Goal: Information Seeking & Learning: Check status

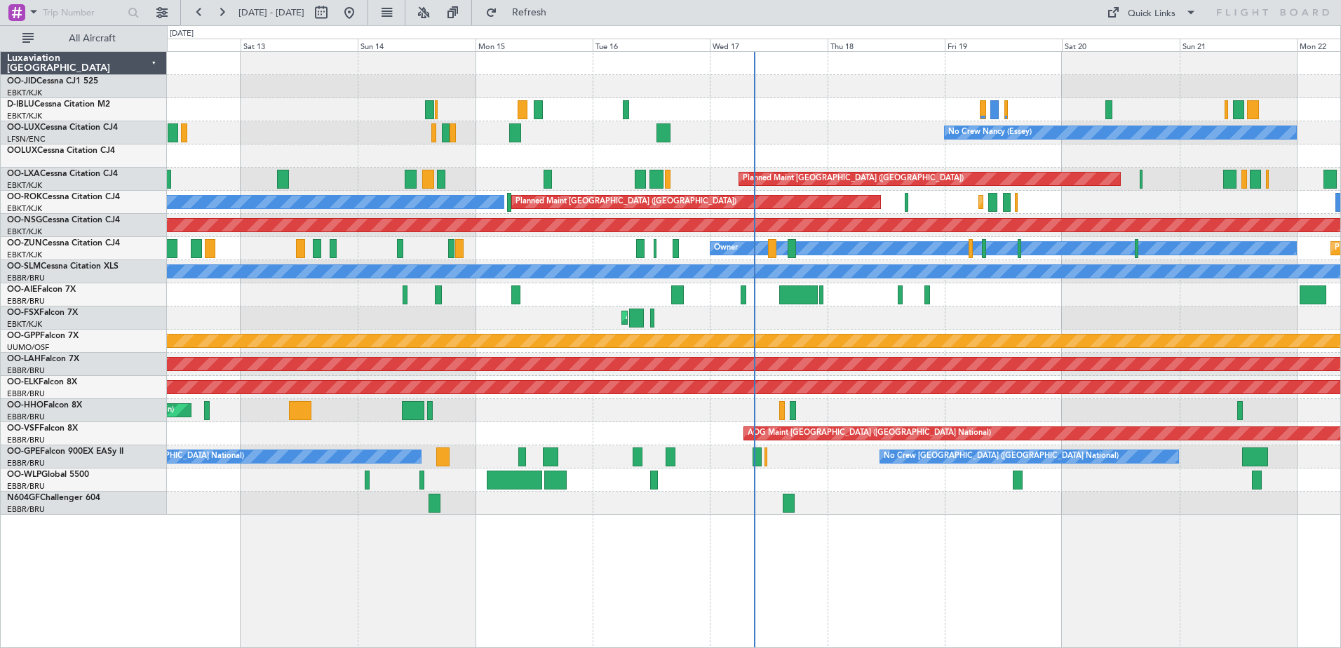
drag, startPoint x: 1024, startPoint y: 102, endPoint x: 866, endPoint y: 113, distance: 158.2
drag, startPoint x: 866, startPoint y: 113, endPoint x: 1160, endPoint y: 161, distance: 297.7
click at [1171, 147] on div at bounding box center [753, 155] width 1173 height 23
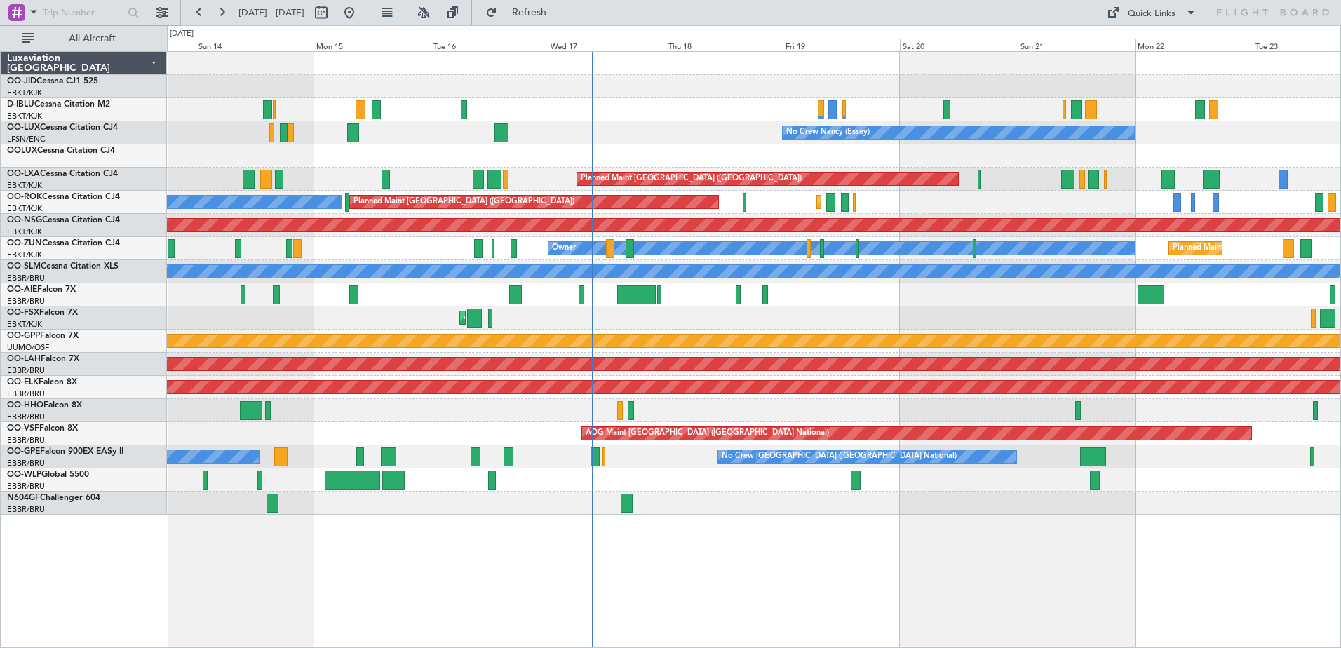
click at [1040, 160] on div at bounding box center [753, 155] width 1173 height 23
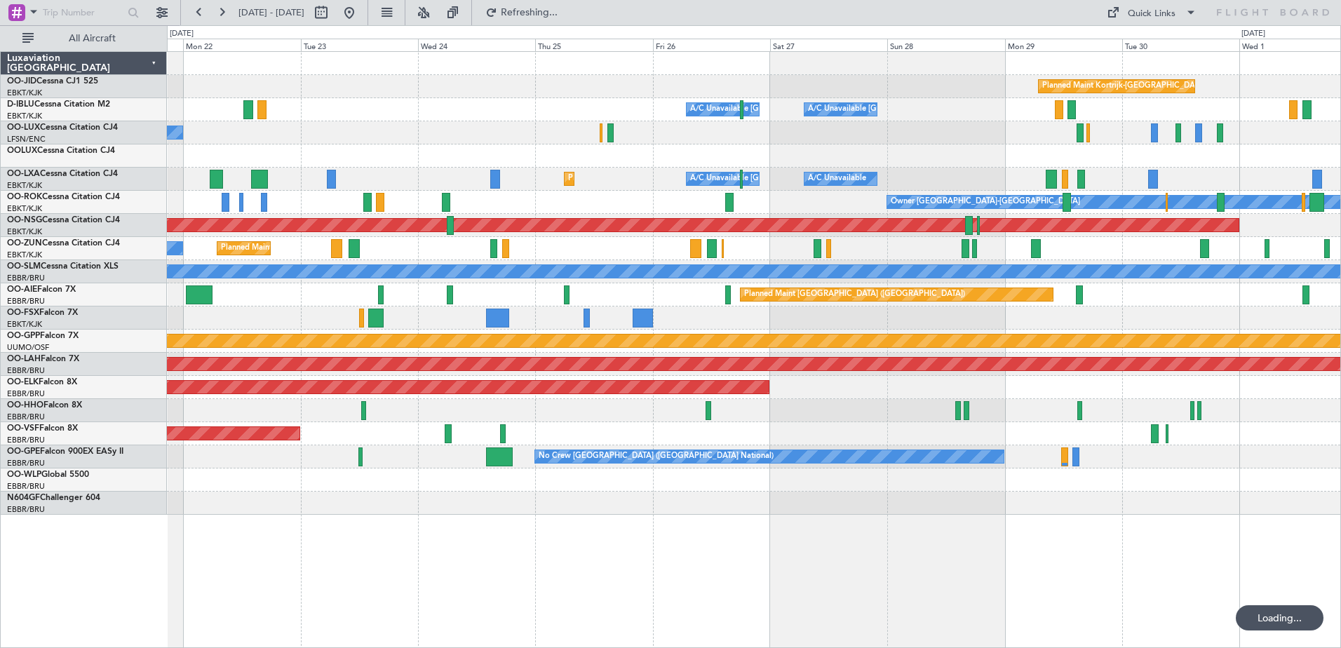
click at [890, 135] on div "Planned Maint Kortrijk-[GEOGRAPHIC_DATA] A/C Unavailable [GEOGRAPHIC_DATA] ([GE…" at bounding box center [753, 283] width 1173 height 463
click at [452, 131] on div "Planned Maint Kortrijk-[GEOGRAPHIC_DATA] A/C Unavailable [GEOGRAPHIC_DATA] ([GE…" at bounding box center [753, 283] width 1173 height 463
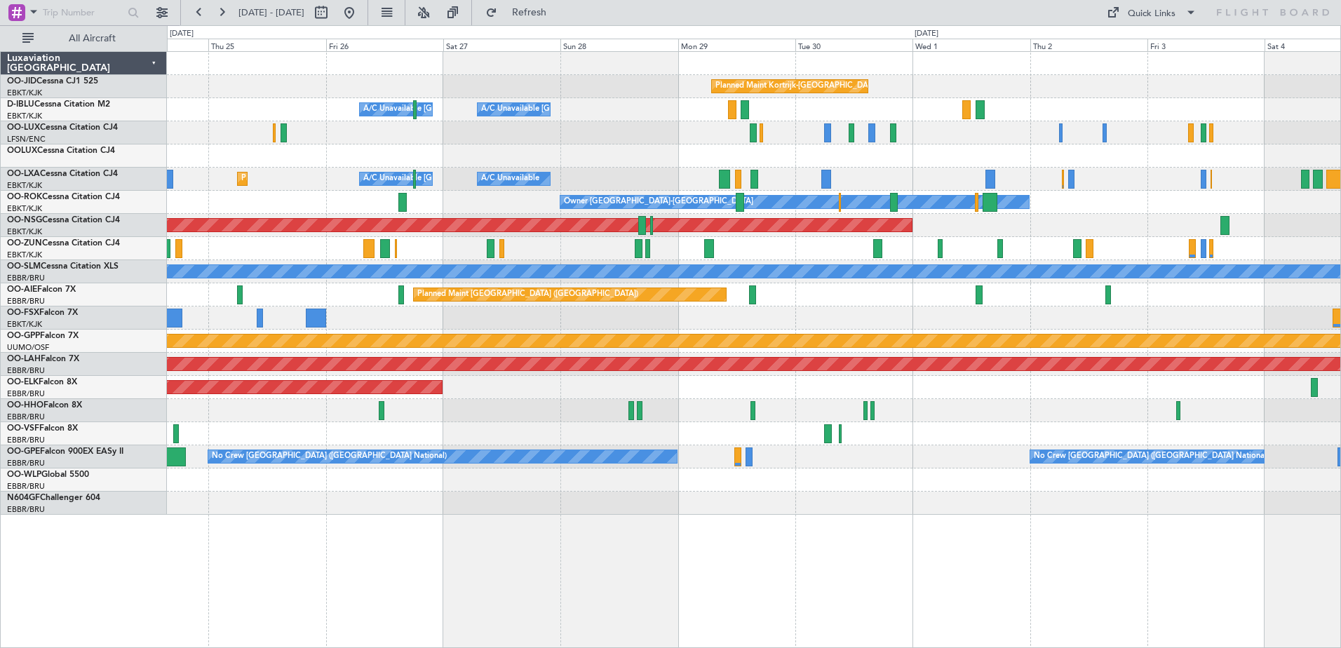
click at [353, 130] on div "Planned Maint Kortrijk-[GEOGRAPHIC_DATA] A/C Unavailable [GEOGRAPHIC_DATA] ([GE…" at bounding box center [753, 283] width 1173 height 463
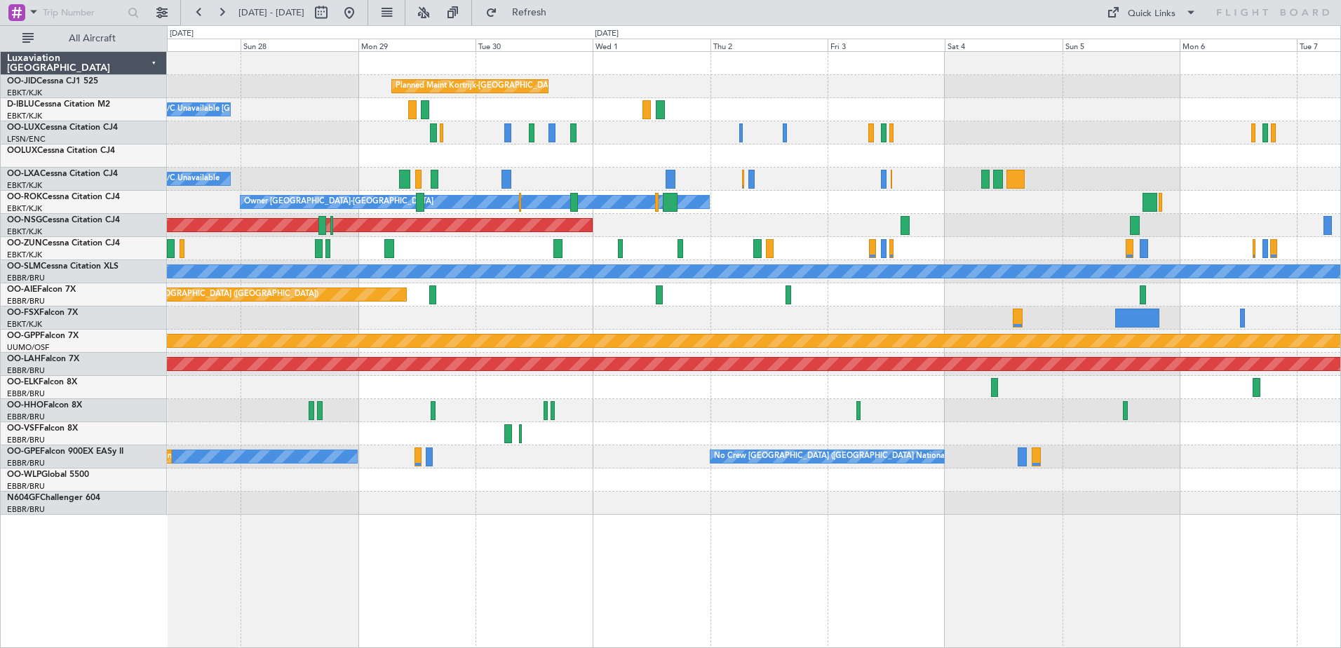
click at [626, 189] on div "Planned Maint Kortrijk-[GEOGRAPHIC_DATA] A/C Unavailable [GEOGRAPHIC_DATA]-[GEO…" at bounding box center [753, 283] width 1173 height 463
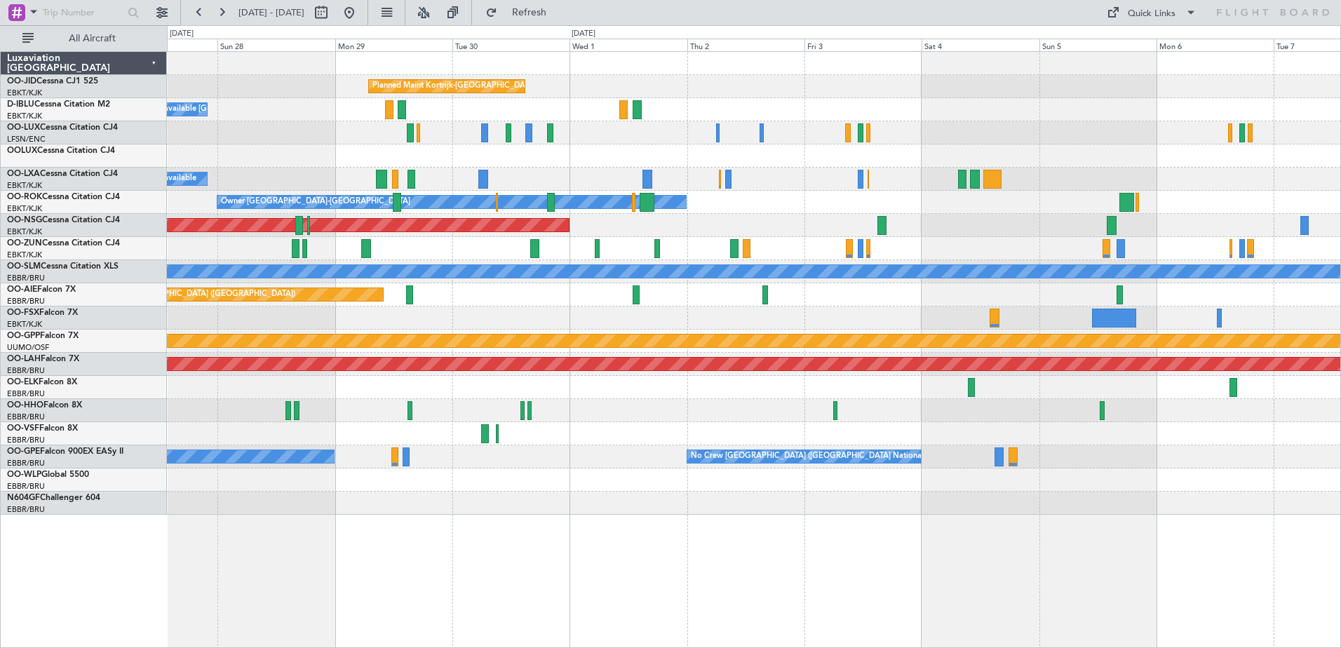
click at [818, 58] on div "Planned Maint Kortrijk-[GEOGRAPHIC_DATA] A/C Unavailable [GEOGRAPHIC_DATA]-[GEO…" at bounding box center [753, 283] width 1173 height 463
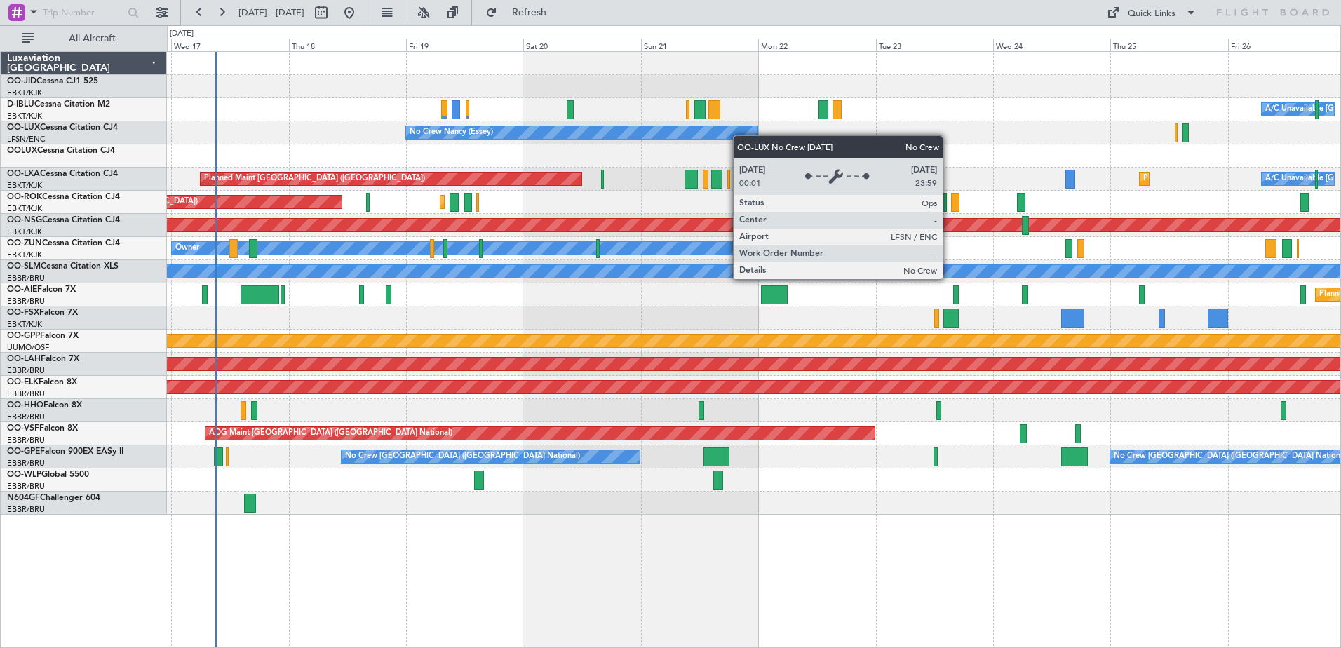
click at [750, 135] on div "Planned Maint Kortrijk-[GEOGRAPHIC_DATA] A/C Unavailable [GEOGRAPHIC_DATA] ([GE…" at bounding box center [753, 283] width 1173 height 463
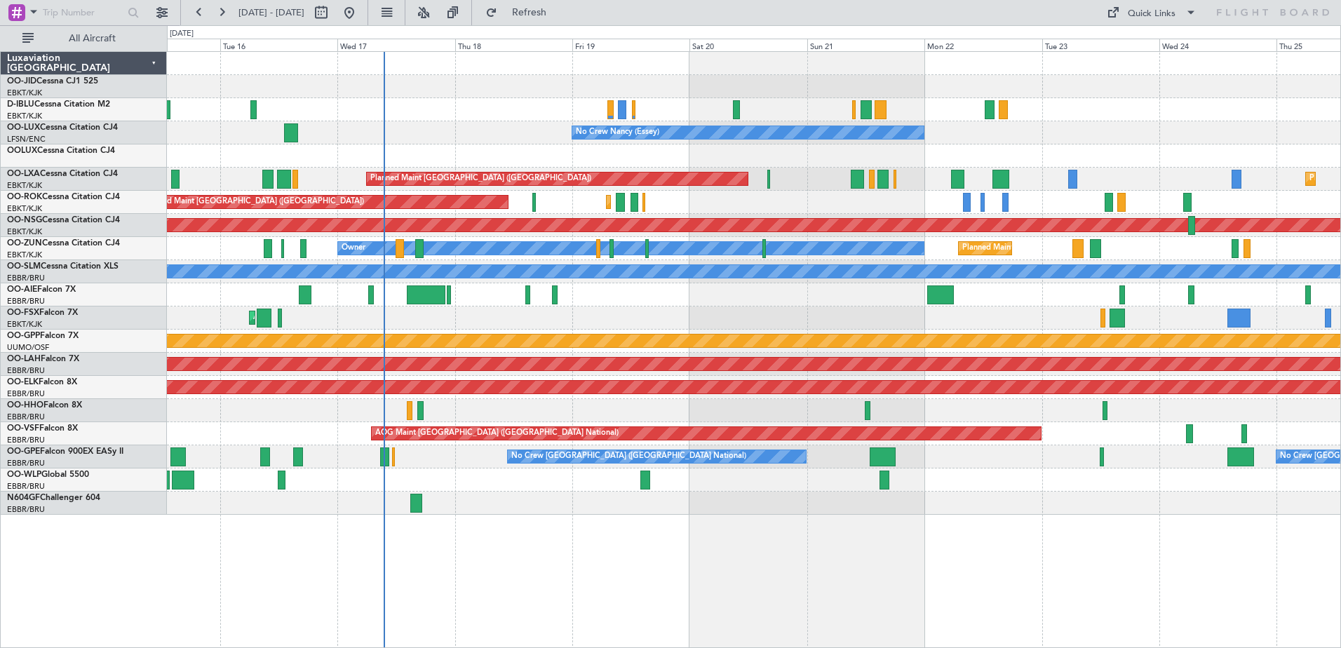
click at [370, 315] on div "AOG Maint Kortrijk-[GEOGRAPHIC_DATA]" at bounding box center [753, 317] width 1173 height 23
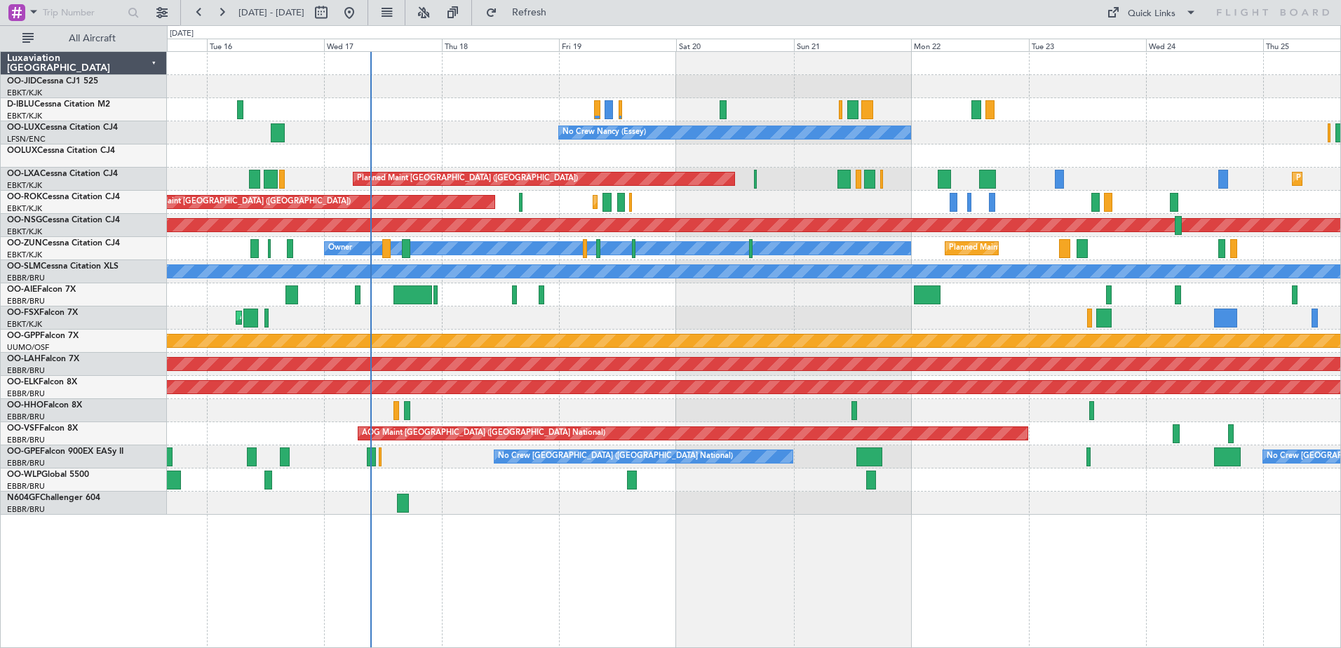
click at [428, 304] on div "A/C Unavailable [GEOGRAPHIC_DATA] ([GEOGRAPHIC_DATA] National) A/C Unavailable …" at bounding box center [753, 283] width 1173 height 463
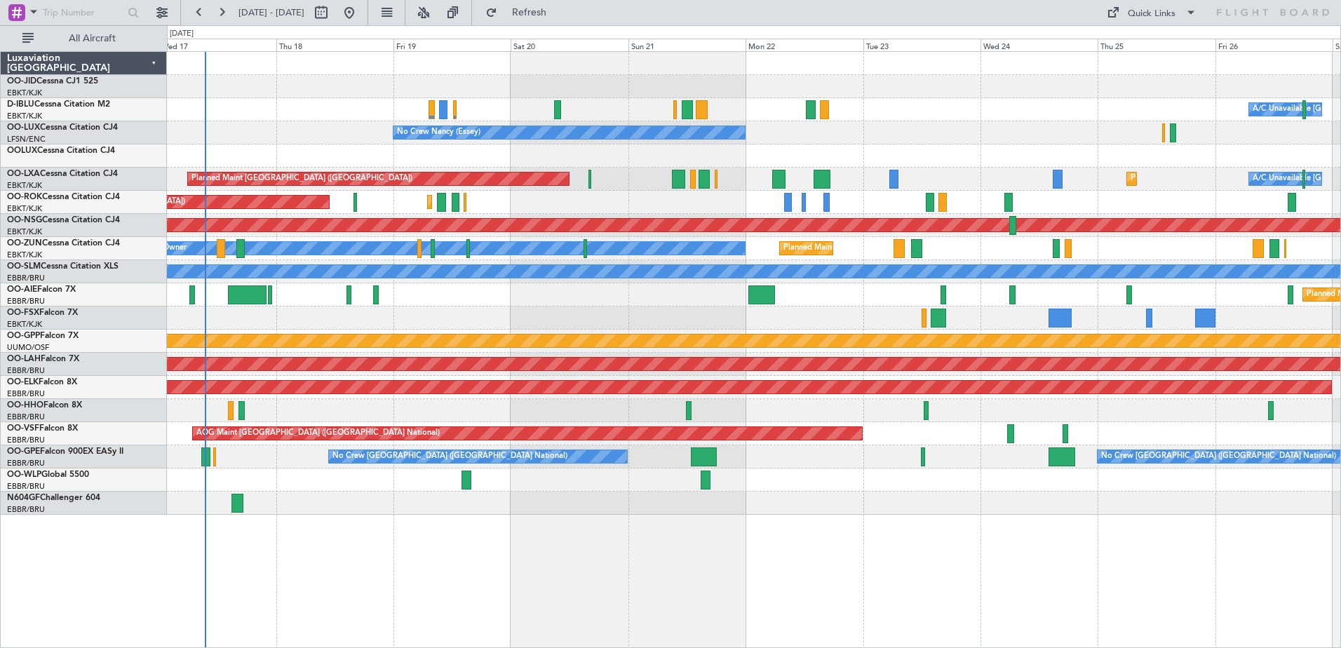
click at [440, 313] on div "AOG Maint Kortrijk-[GEOGRAPHIC_DATA]" at bounding box center [753, 317] width 1173 height 23
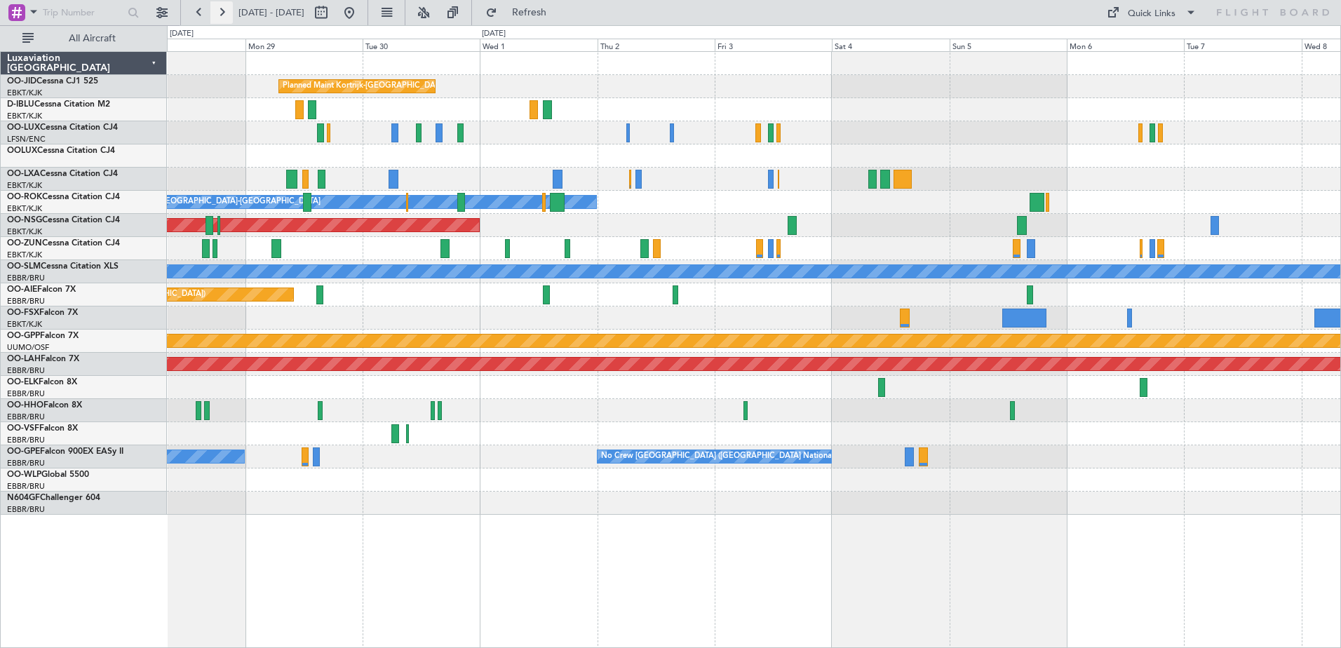
click at [218, 18] on button at bounding box center [221, 12] width 22 height 22
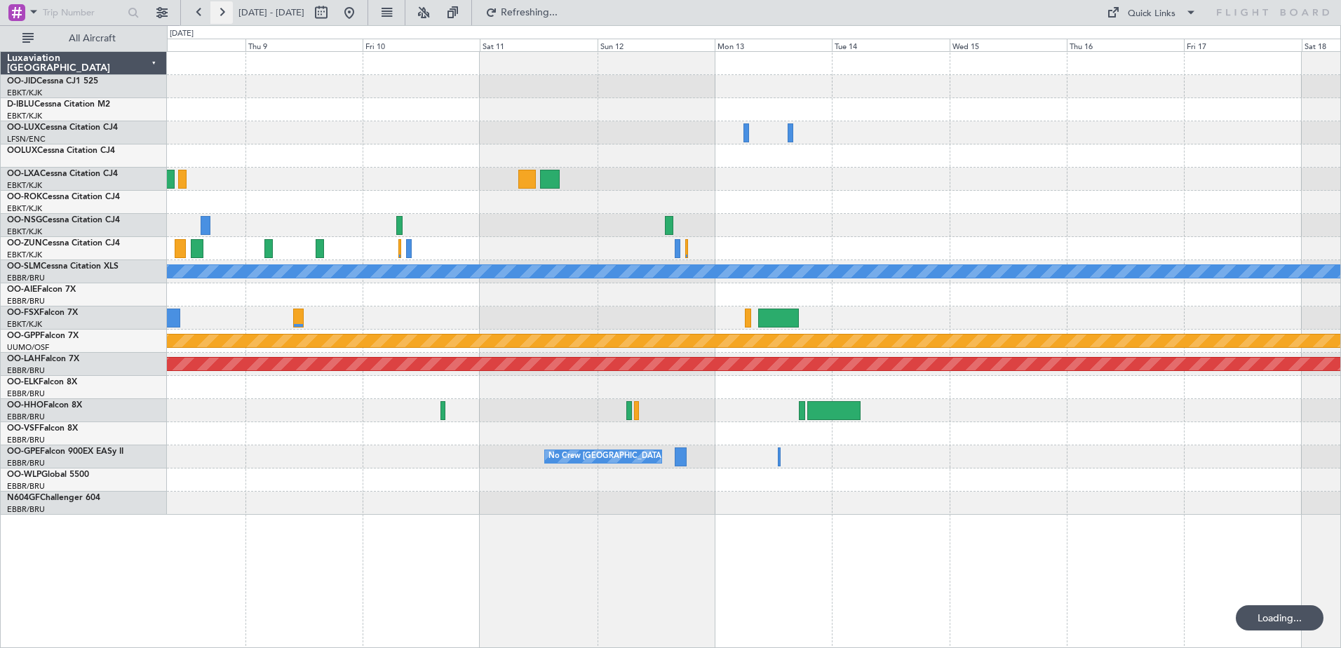
click at [218, 18] on button at bounding box center [221, 12] width 22 height 22
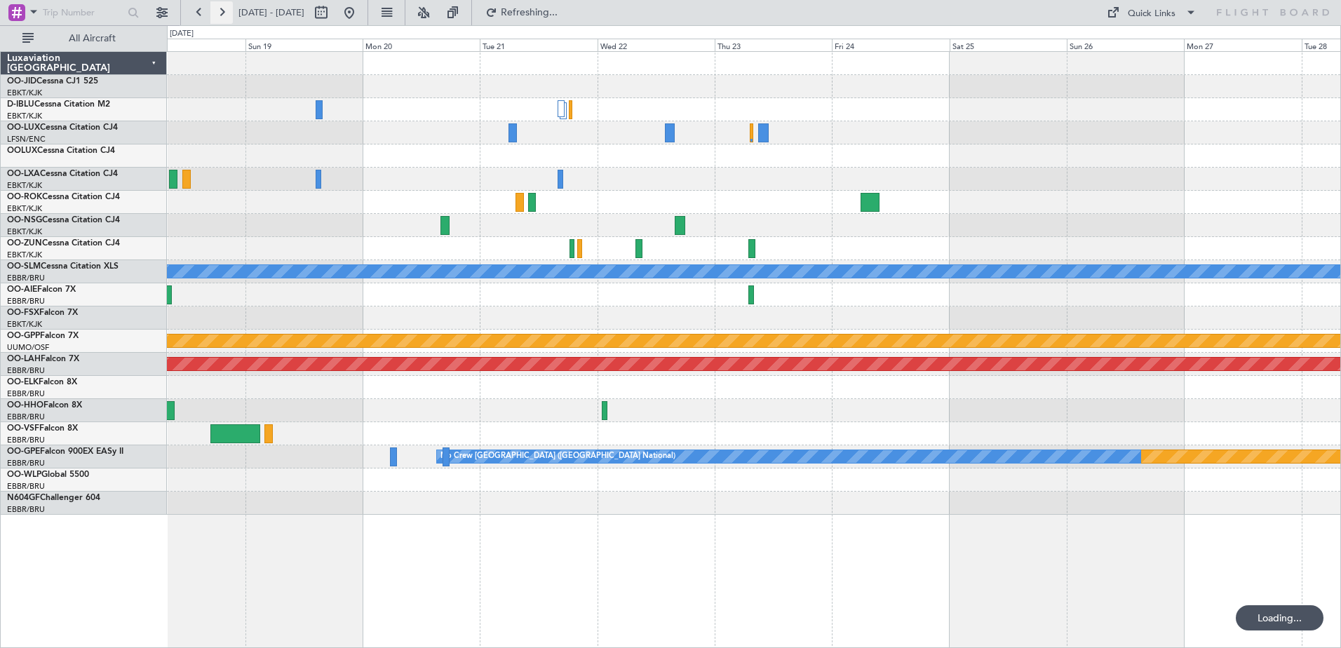
click at [218, 18] on button at bounding box center [221, 12] width 22 height 22
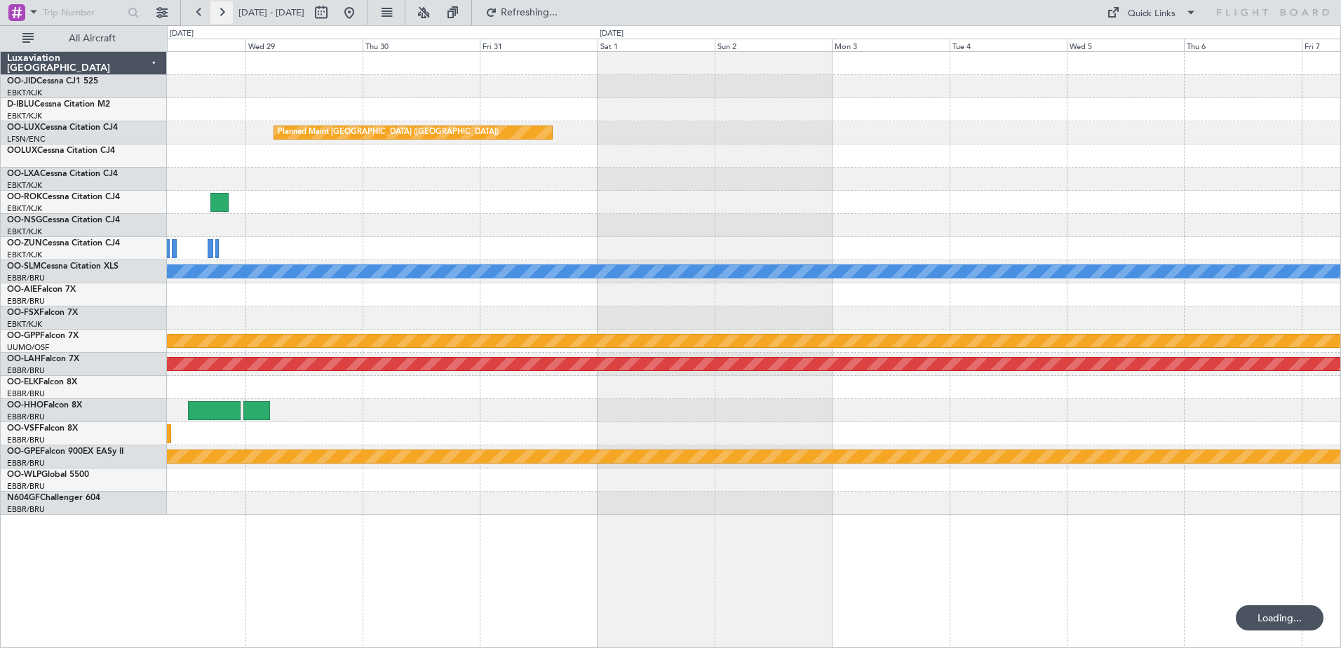
click at [218, 18] on button at bounding box center [221, 12] width 22 height 22
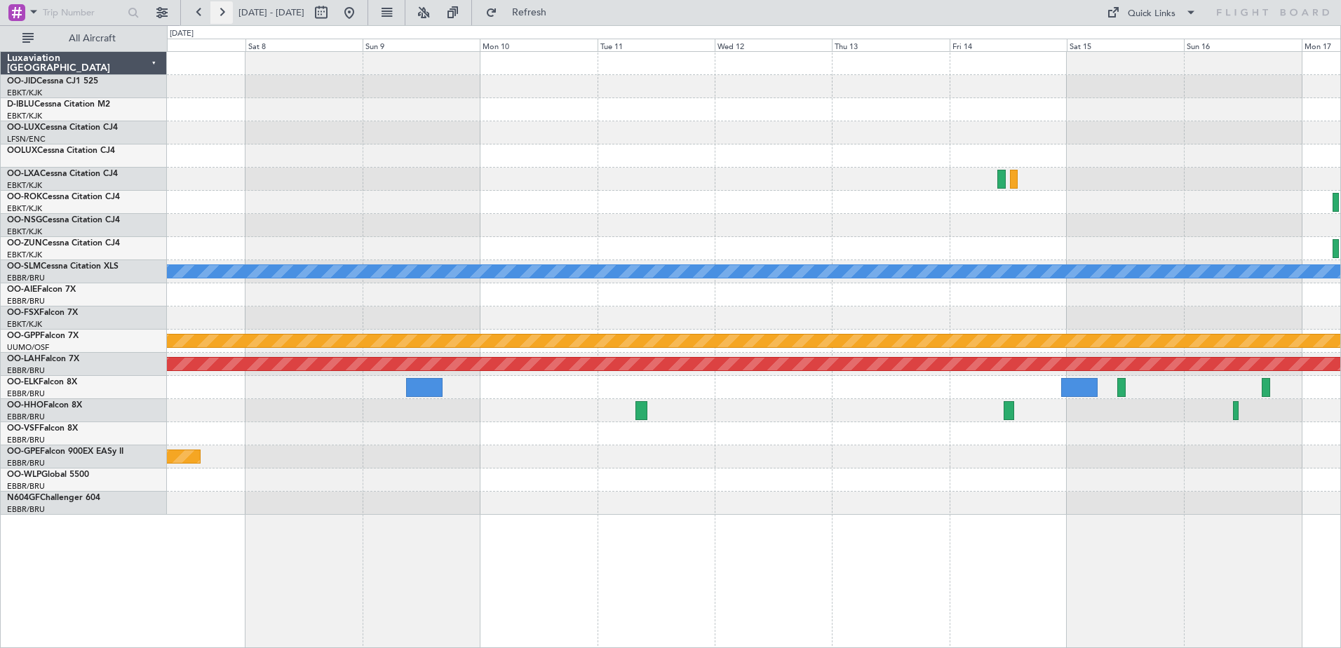
click at [218, 18] on button at bounding box center [221, 12] width 22 height 22
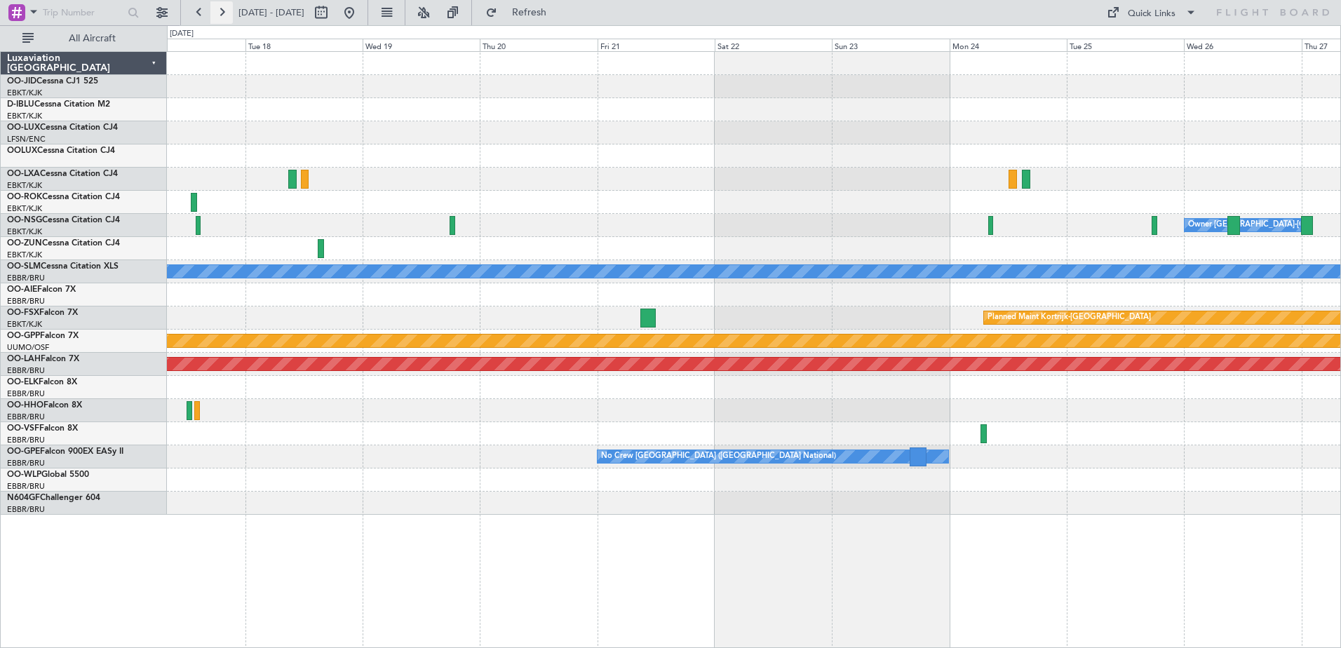
click at [218, 18] on button at bounding box center [221, 12] width 22 height 22
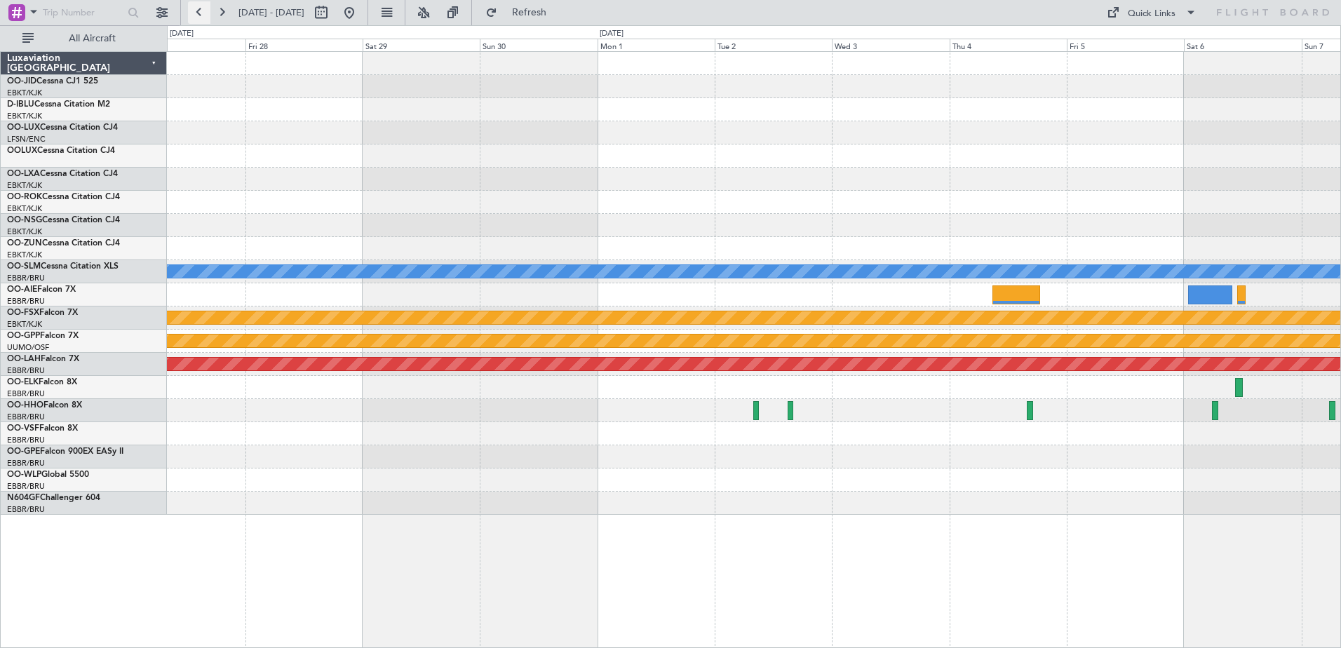
click at [201, 13] on button at bounding box center [199, 12] width 22 height 22
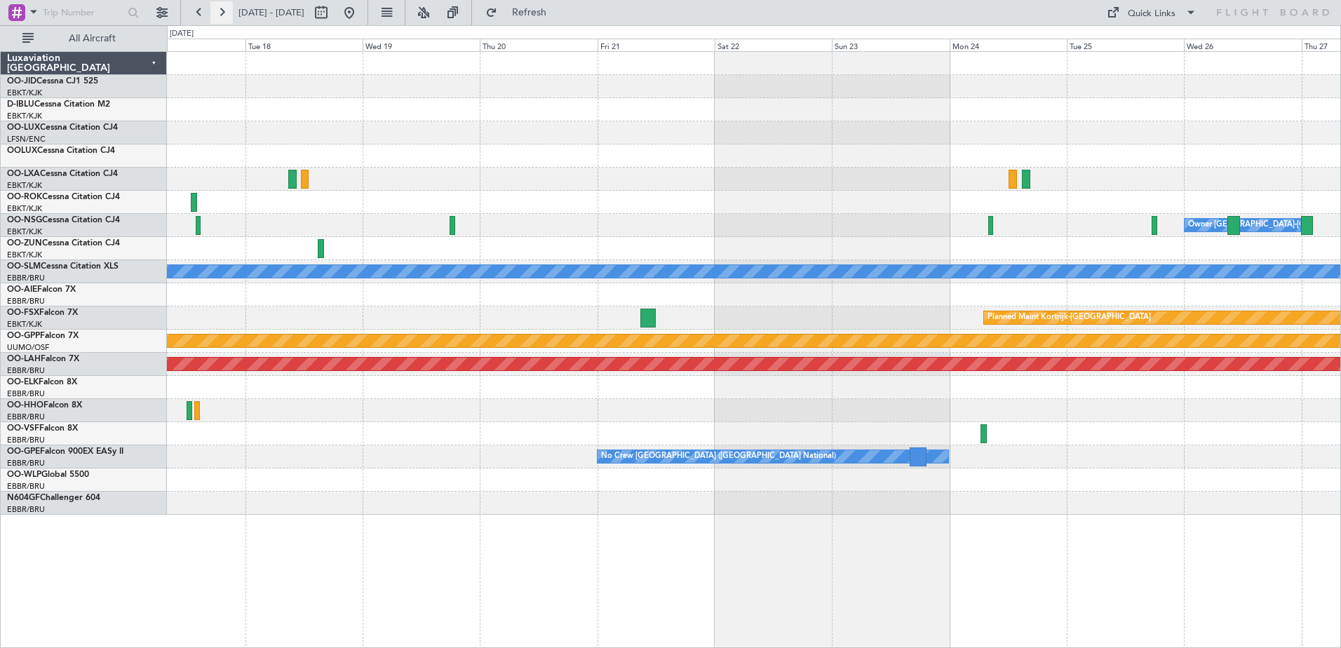
click at [221, 13] on button at bounding box center [221, 12] width 22 height 22
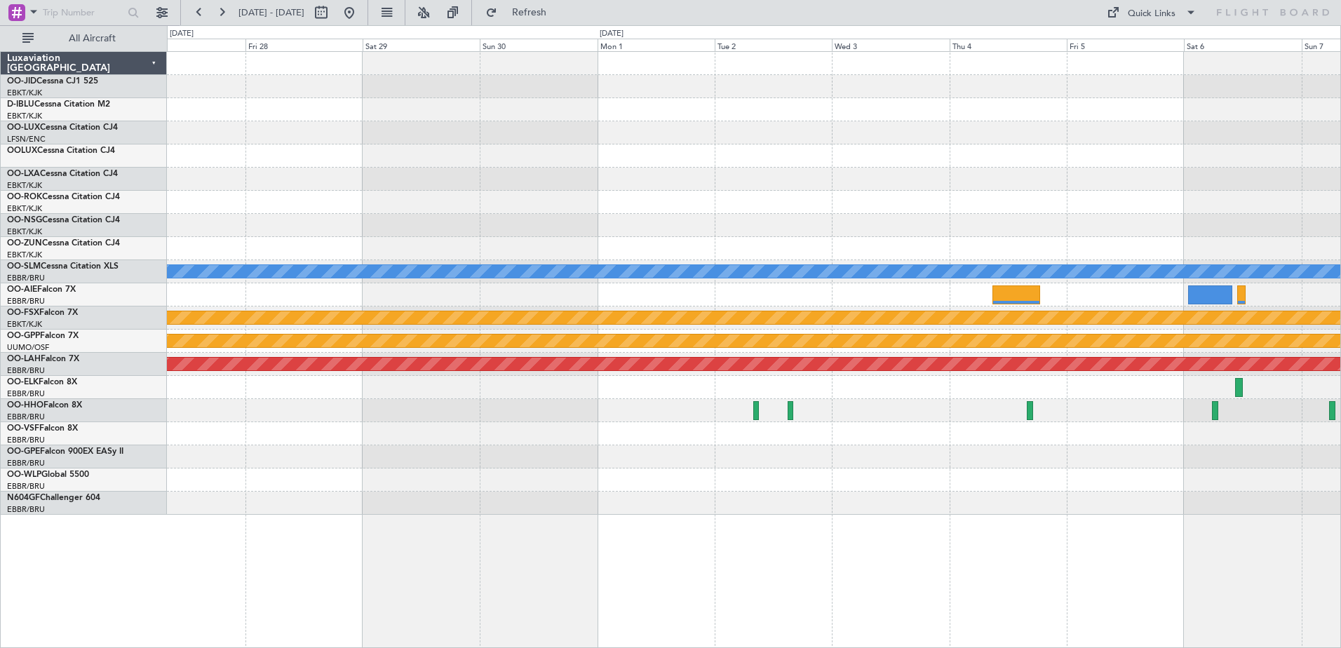
click at [582, 129] on div "Owner [GEOGRAPHIC_DATA]-[GEOGRAPHIC_DATA] Owner [GEOGRAPHIC_DATA]-[GEOGRAPHIC_D…" at bounding box center [753, 283] width 1173 height 463
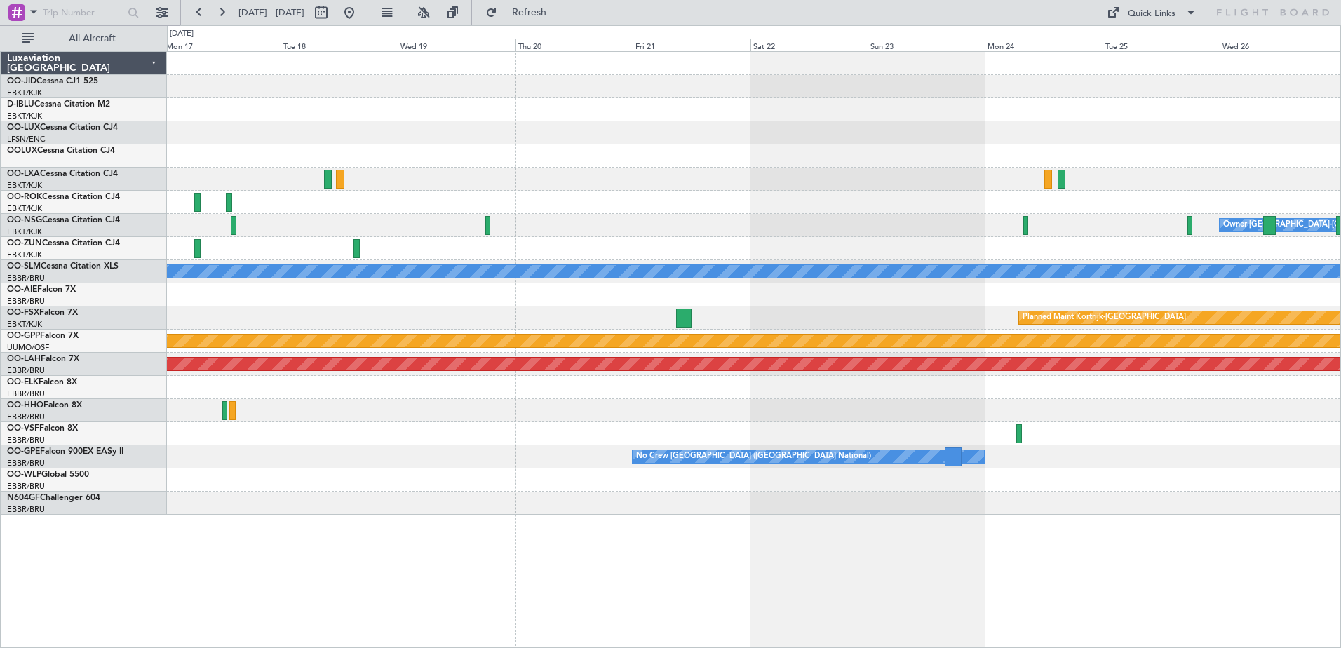
click at [1234, 123] on div at bounding box center [753, 132] width 1173 height 23
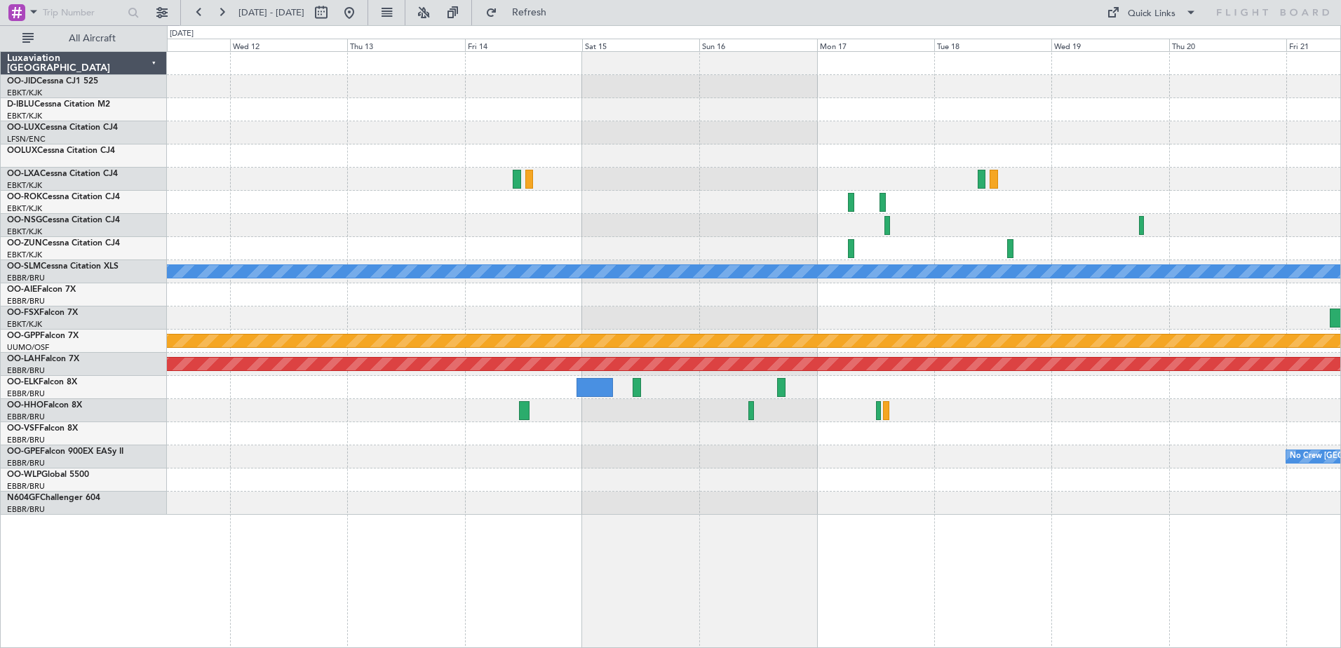
click at [1340, 221] on html "[DATE] - [DATE] Refresh Quick Links All Aircraft A/C Unavailable [GEOGRAPHIC_DA…" at bounding box center [670, 324] width 1341 height 648
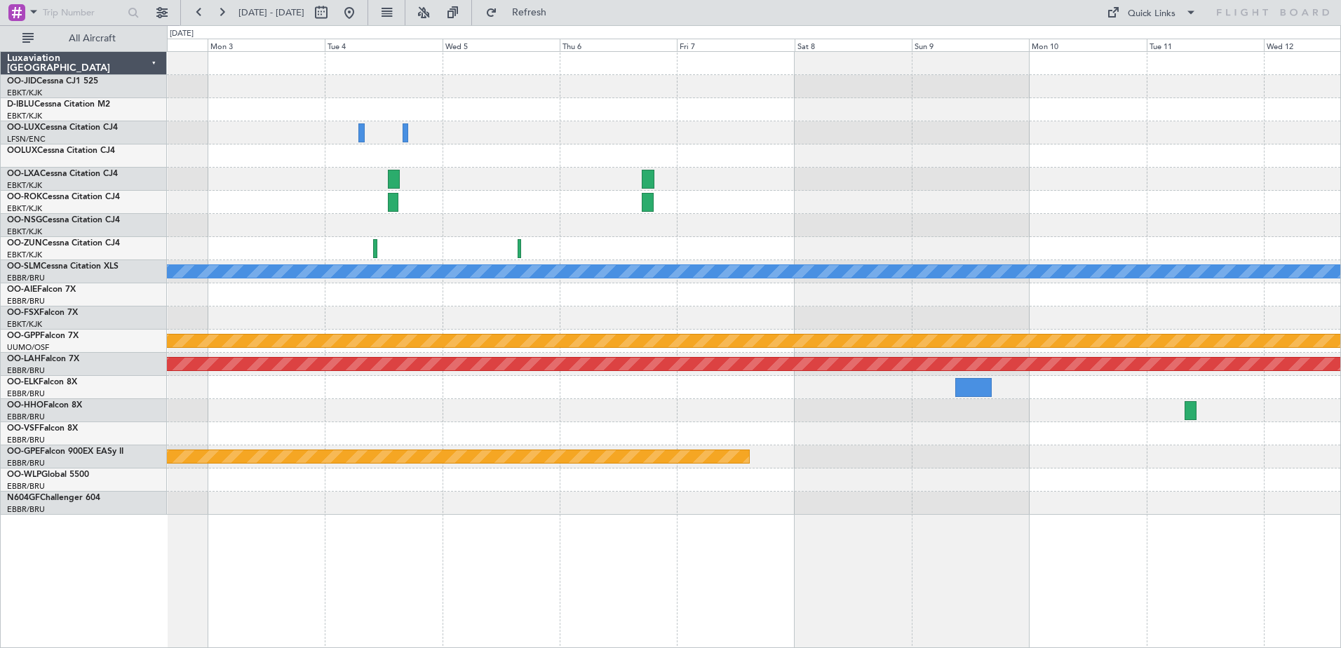
click at [1265, 219] on div "Planned Maint [GEOGRAPHIC_DATA] ([GEOGRAPHIC_DATA]) A/C Unavailable [GEOGRAPHIC…" at bounding box center [753, 283] width 1173 height 463
click at [203, 9] on button at bounding box center [199, 12] width 22 height 22
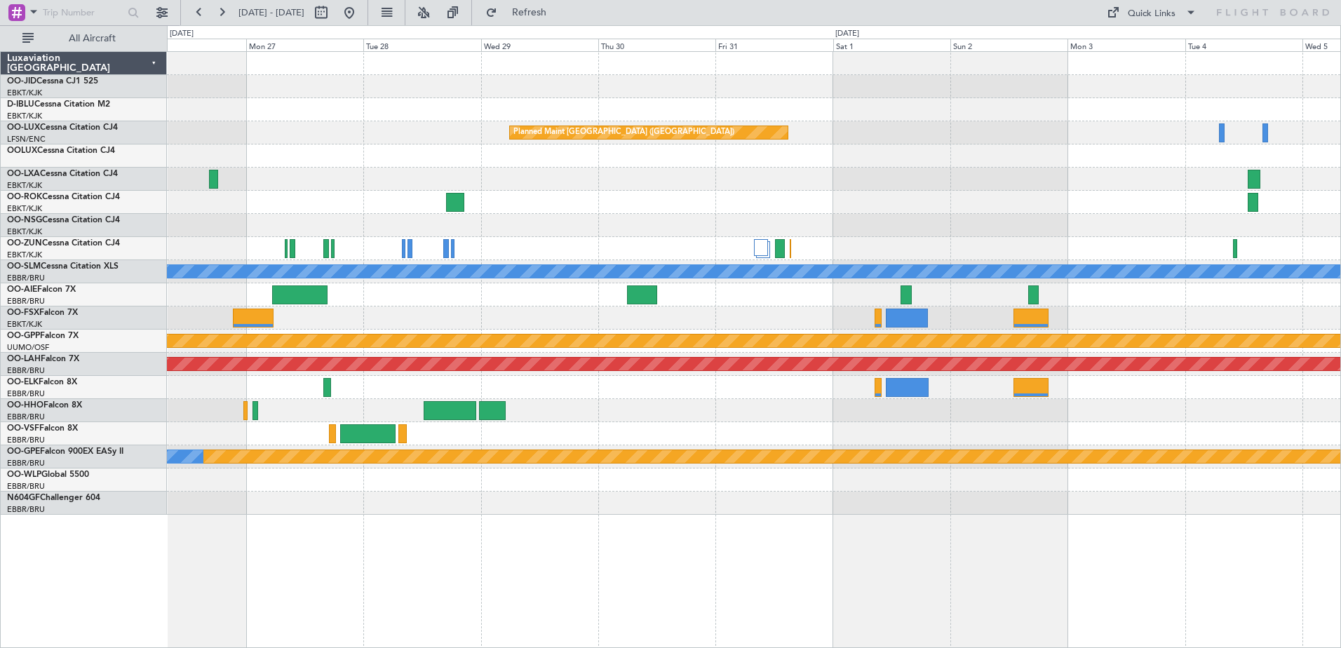
click at [857, 432] on div "Planned Maint [GEOGRAPHIC_DATA] ([GEOGRAPHIC_DATA]) A/C Unavailable [GEOGRAPHIC…" at bounding box center [753, 283] width 1173 height 463
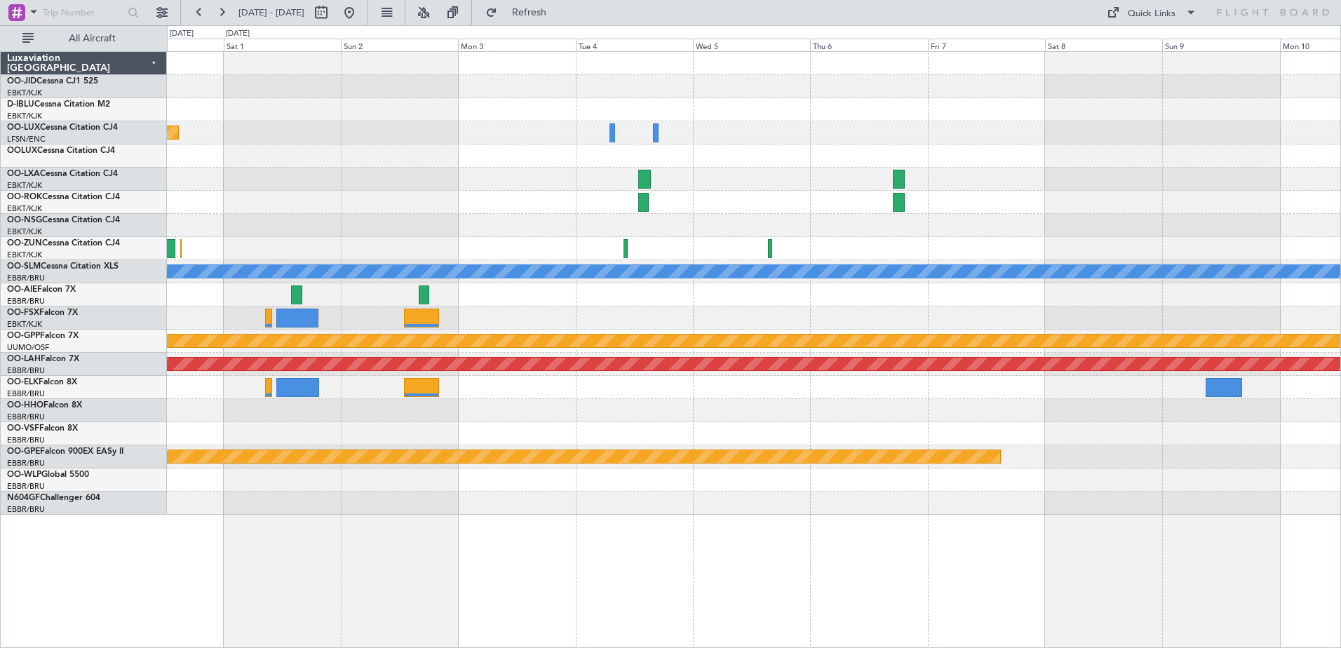
click at [331, 232] on div "Planned Maint [GEOGRAPHIC_DATA] ([GEOGRAPHIC_DATA]) A/C Unavailable [GEOGRAPHIC…" at bounding box center [753, 283] width 1173 height 463
click at [222, 11] on button at bounding box center [221, 12] width 22 height 22
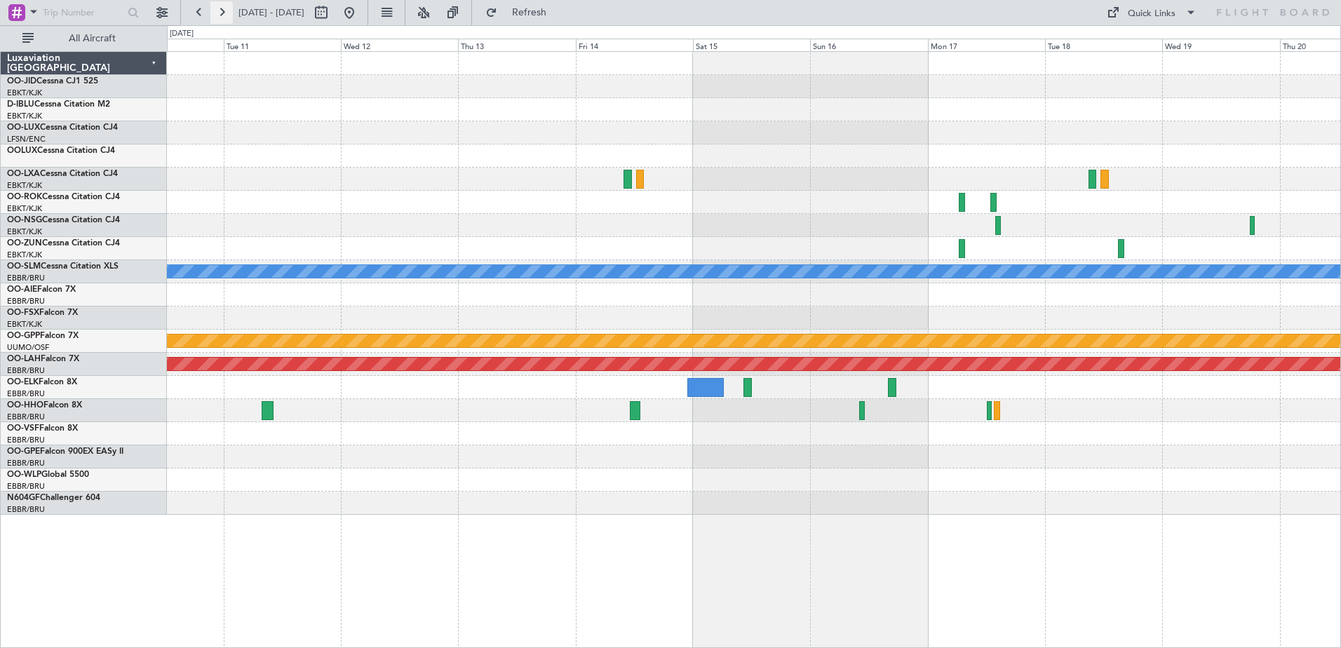
click at [222, 11] on button at bounding box center [221, 12] width 22 height 22
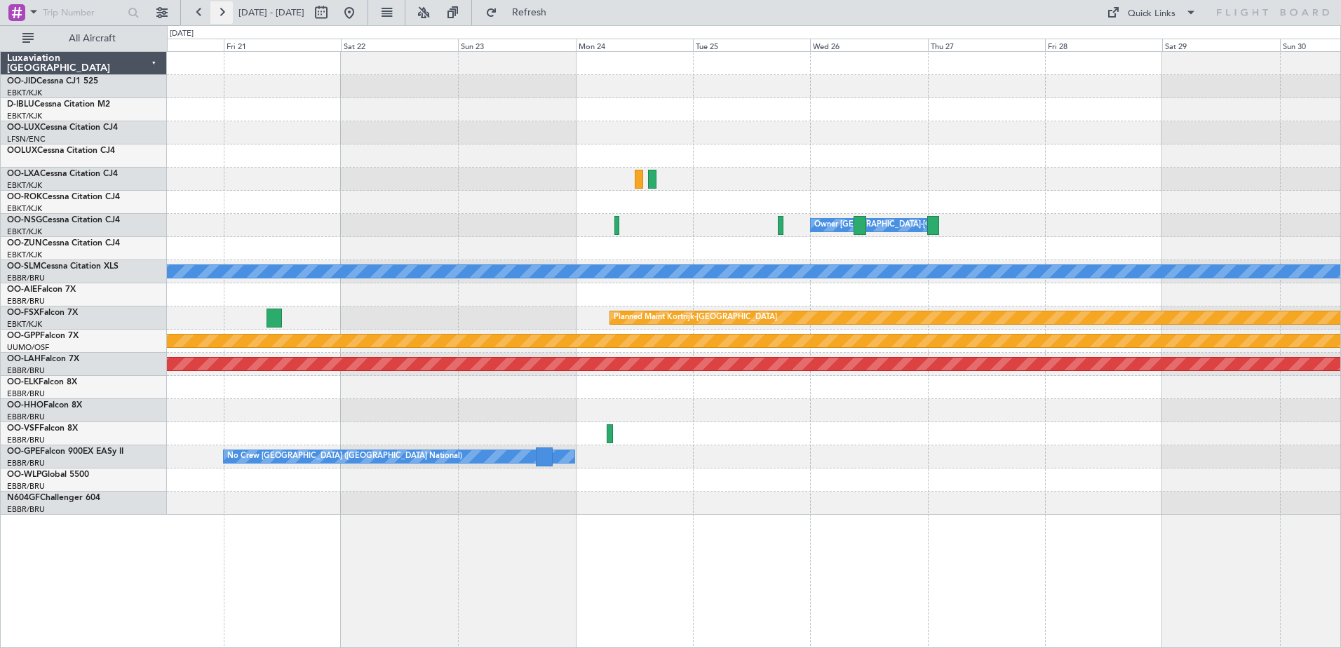
click at [222, 11] on button at bounding box center [221, 12] width 22 height 22
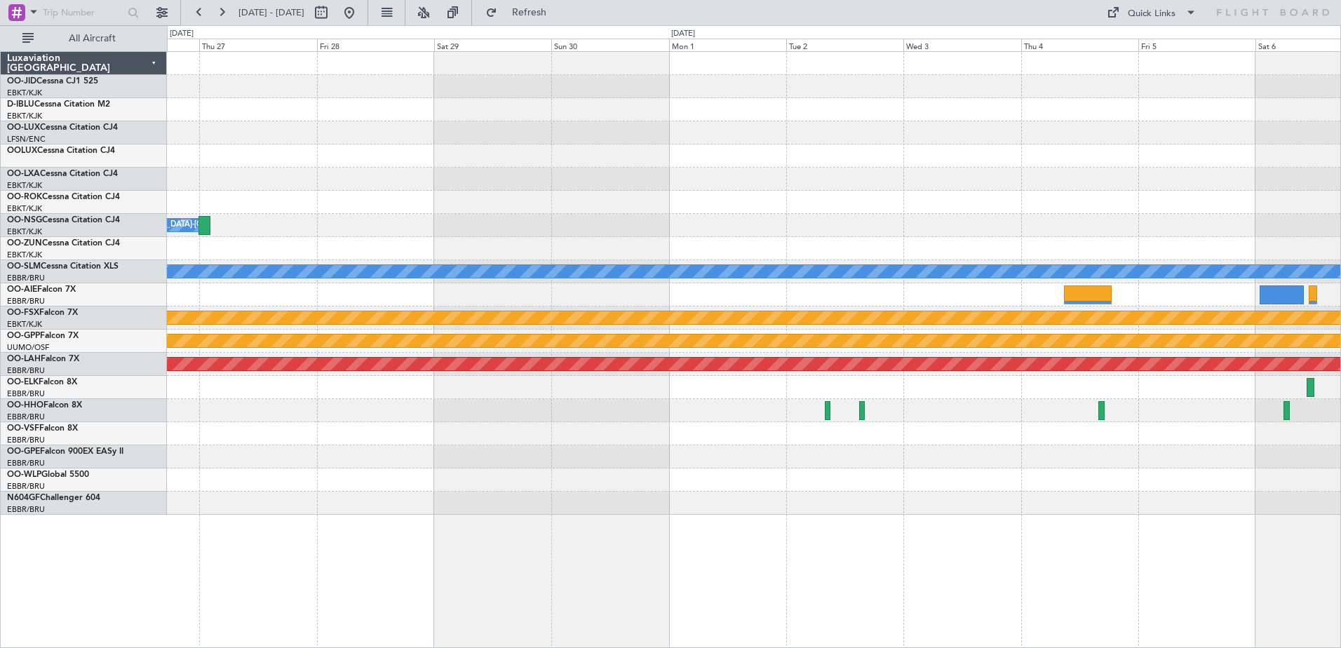
click at [937, 178] on div "Owner [GEOGRAPHIC_DATA]-[GEOGRAPHIC_DATA] Owner [GEOGRAPHIC_DATA]-[GEOGRAPHIC_D…" at bounding box center [753, 283] width 1173 height 463
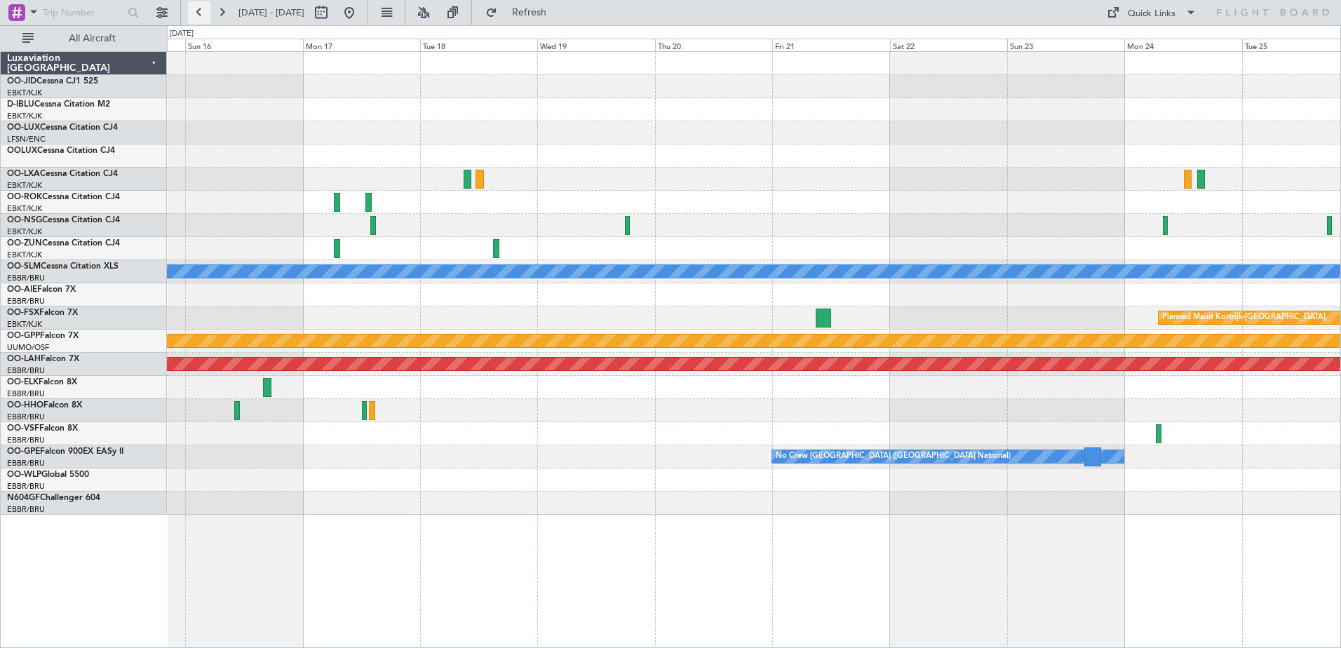
click at [207, 8] on button at bounding box center [199, 12] width 22 height 22
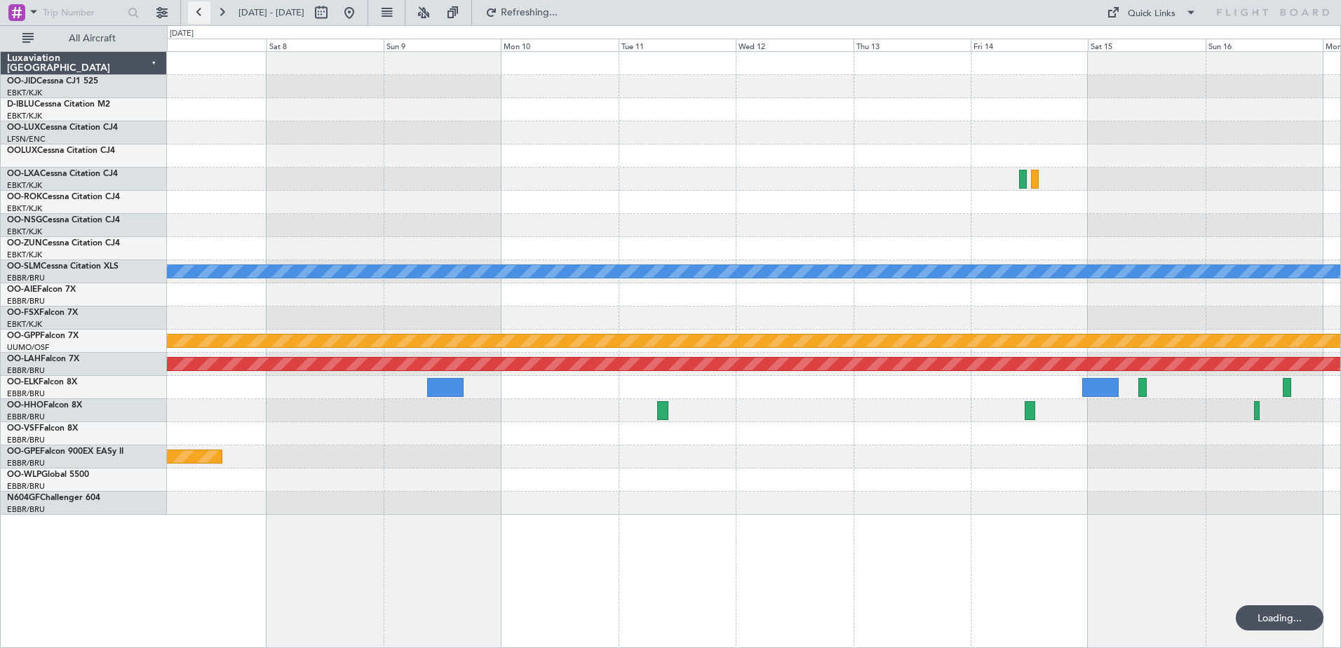
click at [207, 8] on button at bounding box center [199, 12] width 22 height 22
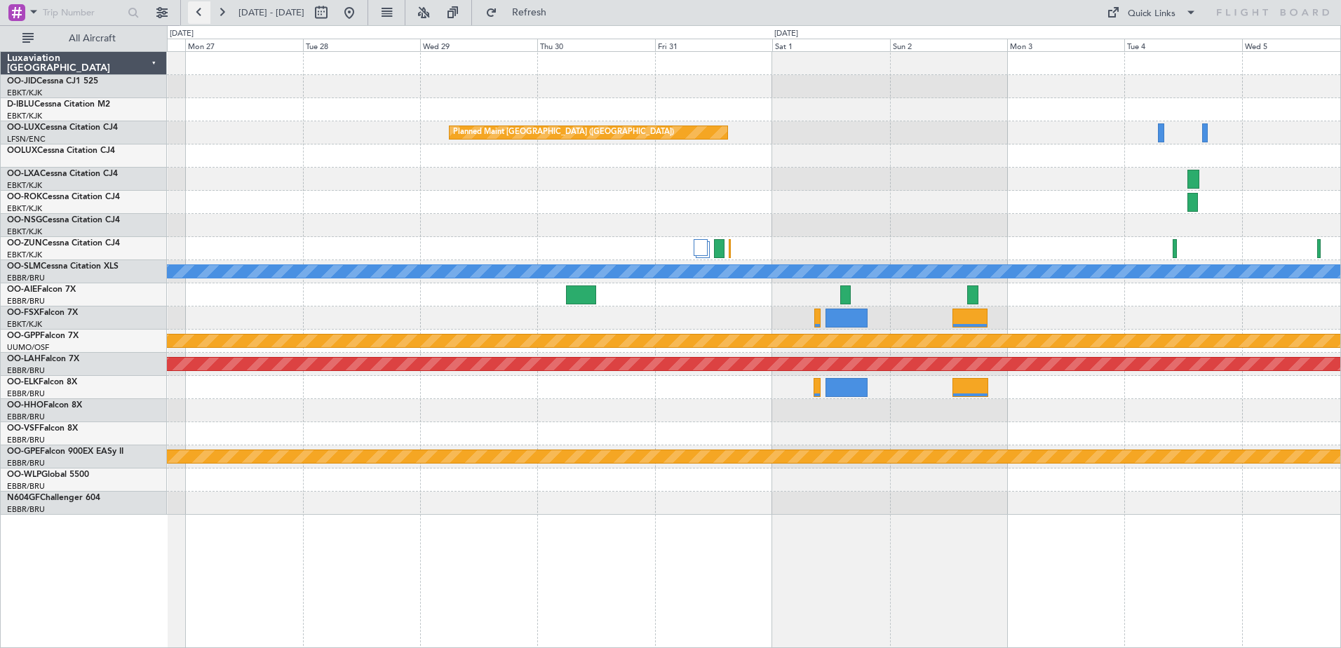
click at [207, 8] on button at bounding box center [199, 12] width 22 height 22
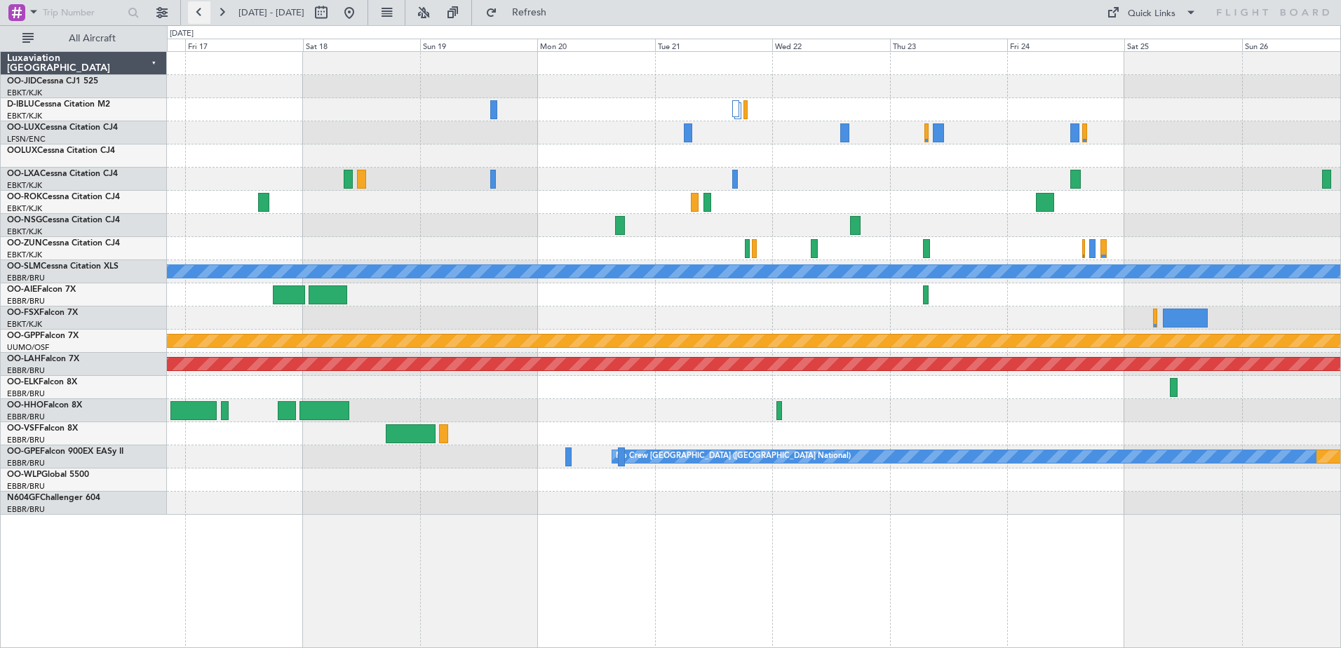
click at [195, 16] on button at bounding box center [199, 12] width 22 height 22
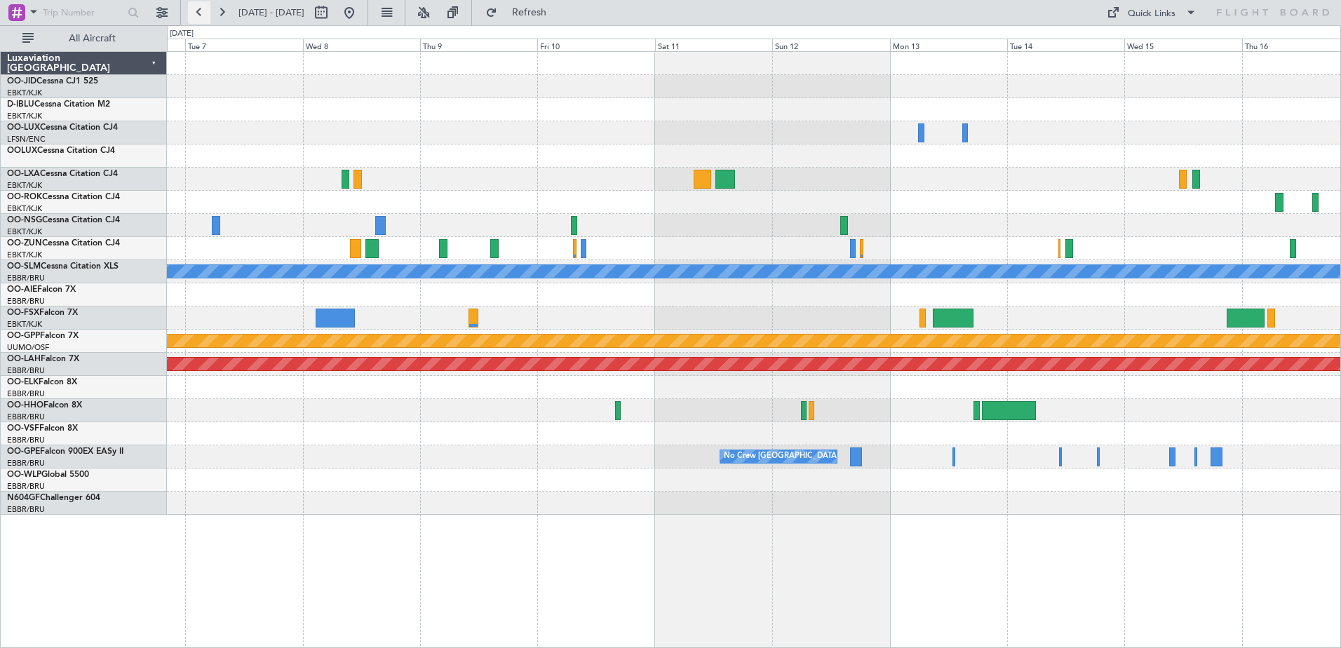
click at [195, 16] on button at bounding box center [199, 12] width 22 height 22
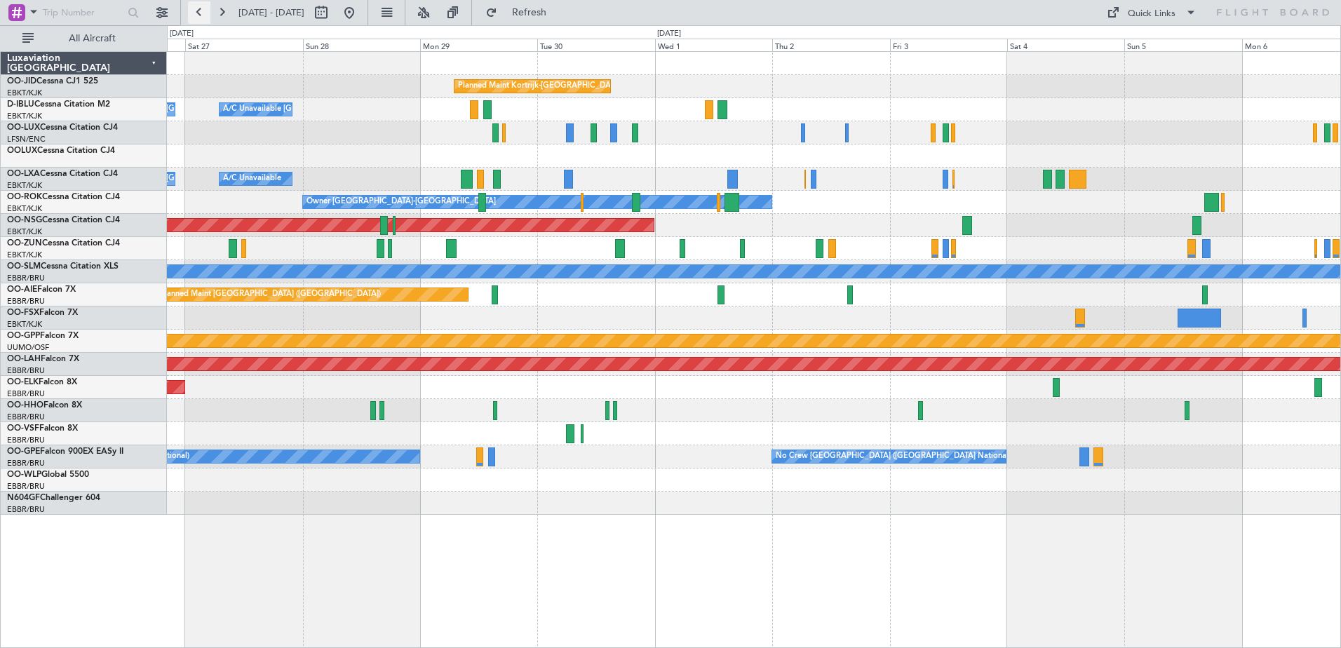
click at [196, 20] on button at bounding box center [199, 12] width 22 height 22
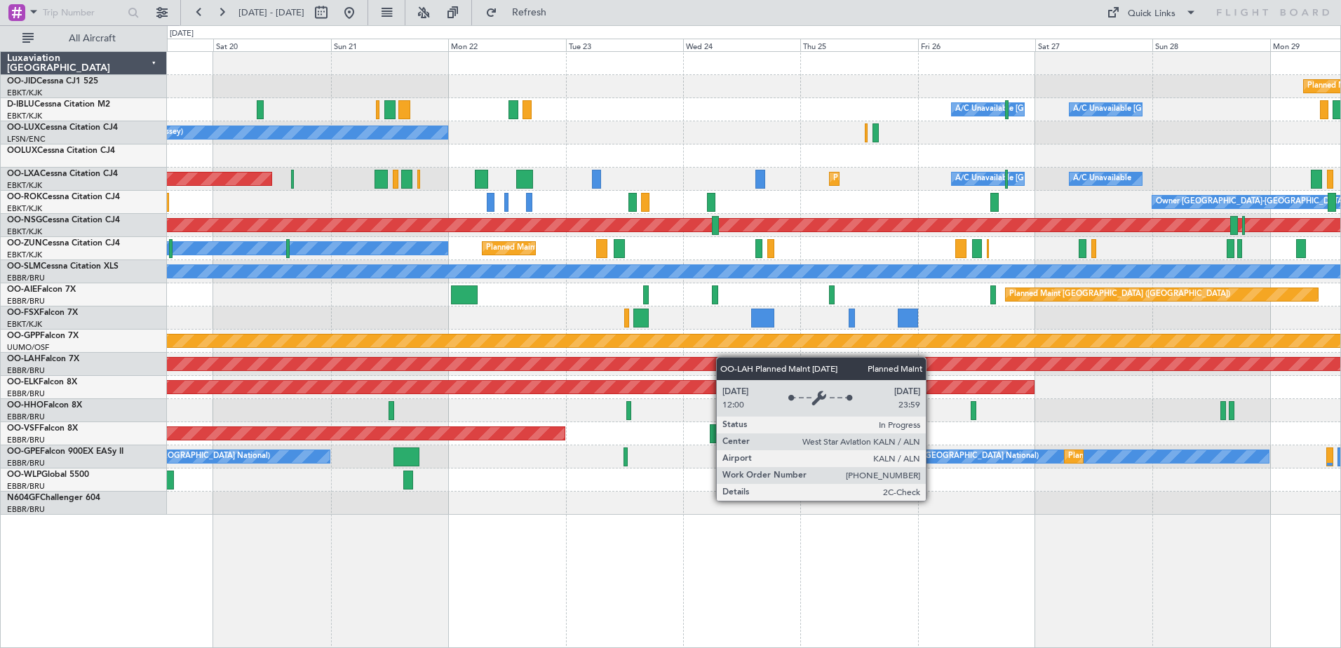
click at [705, 357] on div "Planned Maint Kortrijk-[GEOGRAPHIC_DATA] A/C Unavailable [GEOGRAPHIC_DATA] ([GE…" at bounding box center [753, 283] width 1173 height 463
